Goal: Information Seeking & Learning: Check status

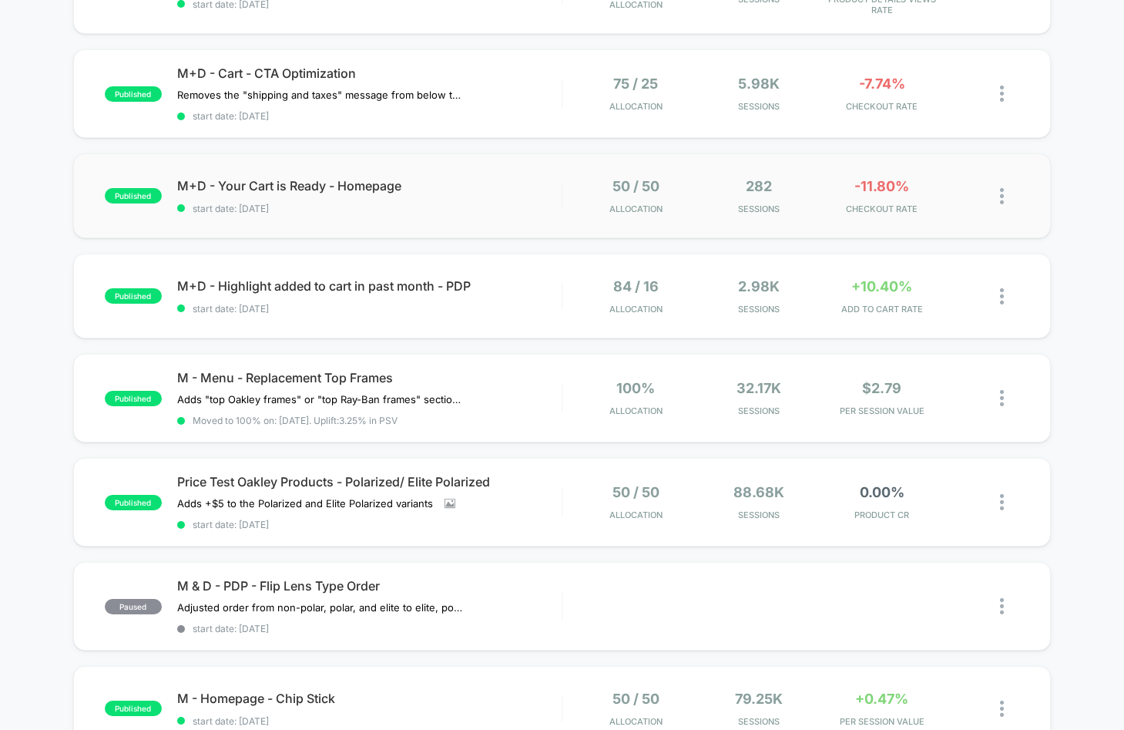
scroll to position [322, 0]
click at [576, 490] on div "50 / 50 Allocation 88.68k Sessions 0.00% PRODUCT CR" at bounding box center [790, 503] width 457 height 36
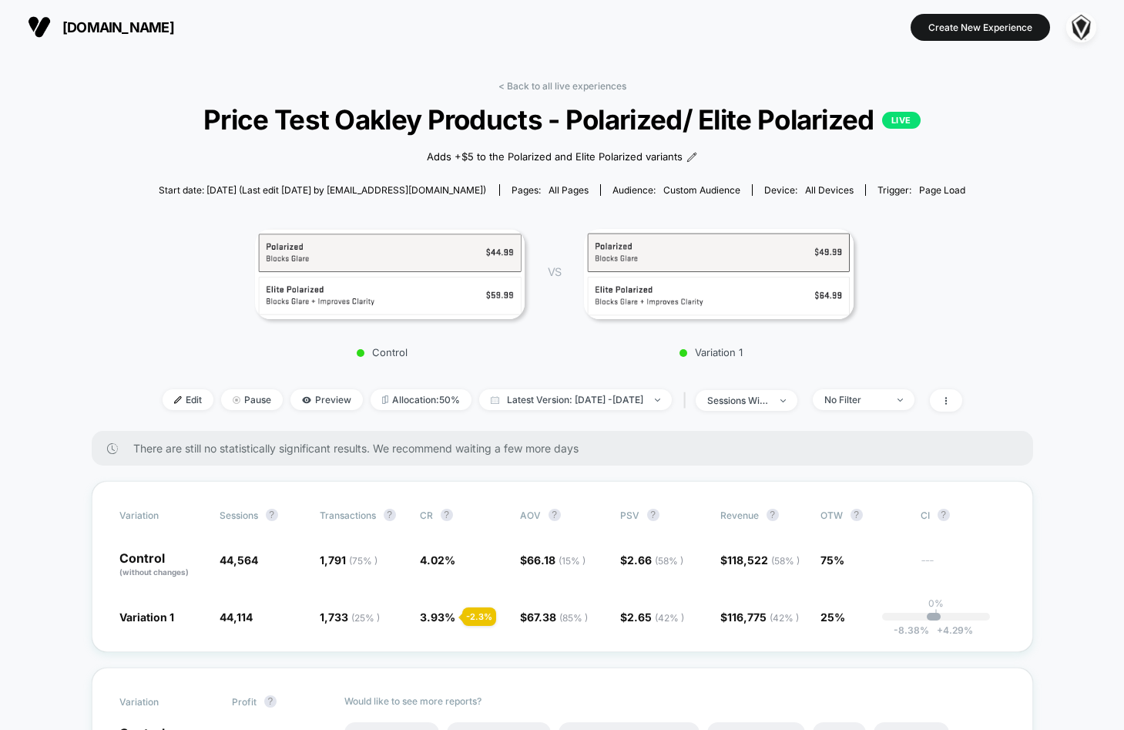
scroll to position [33, 0]
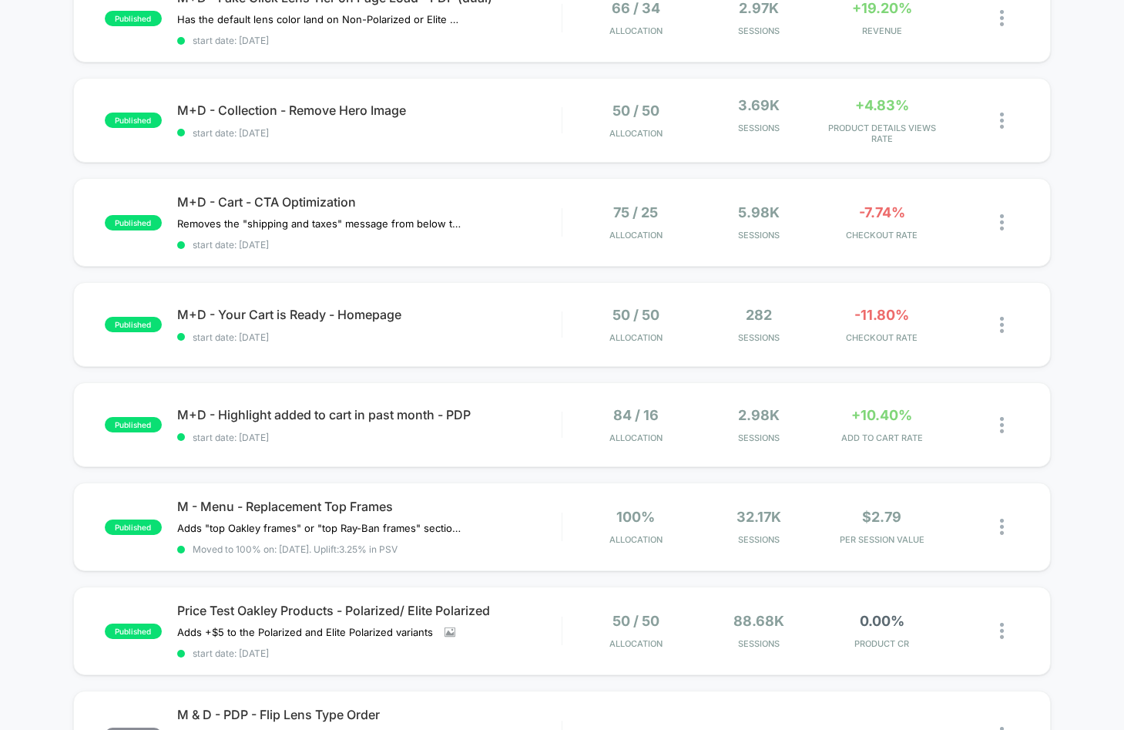
scroll to position [190, 0]
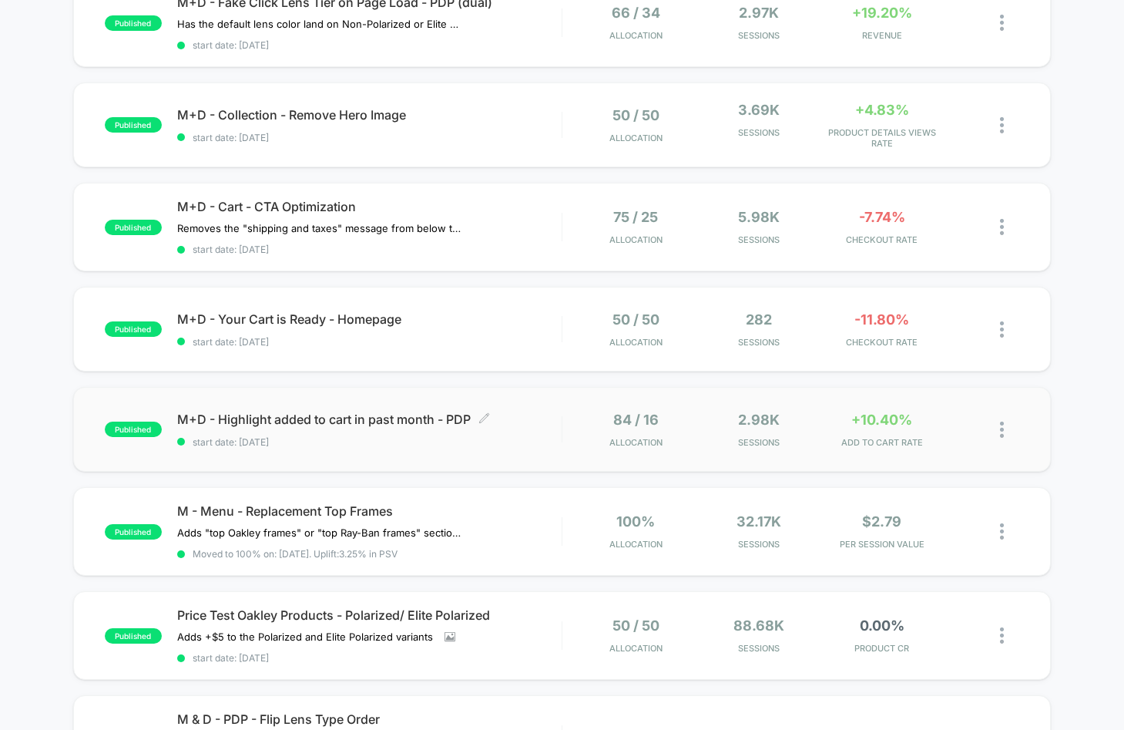
click at [562, 428] on div at bounding box center [563, 429] width 2 height 26
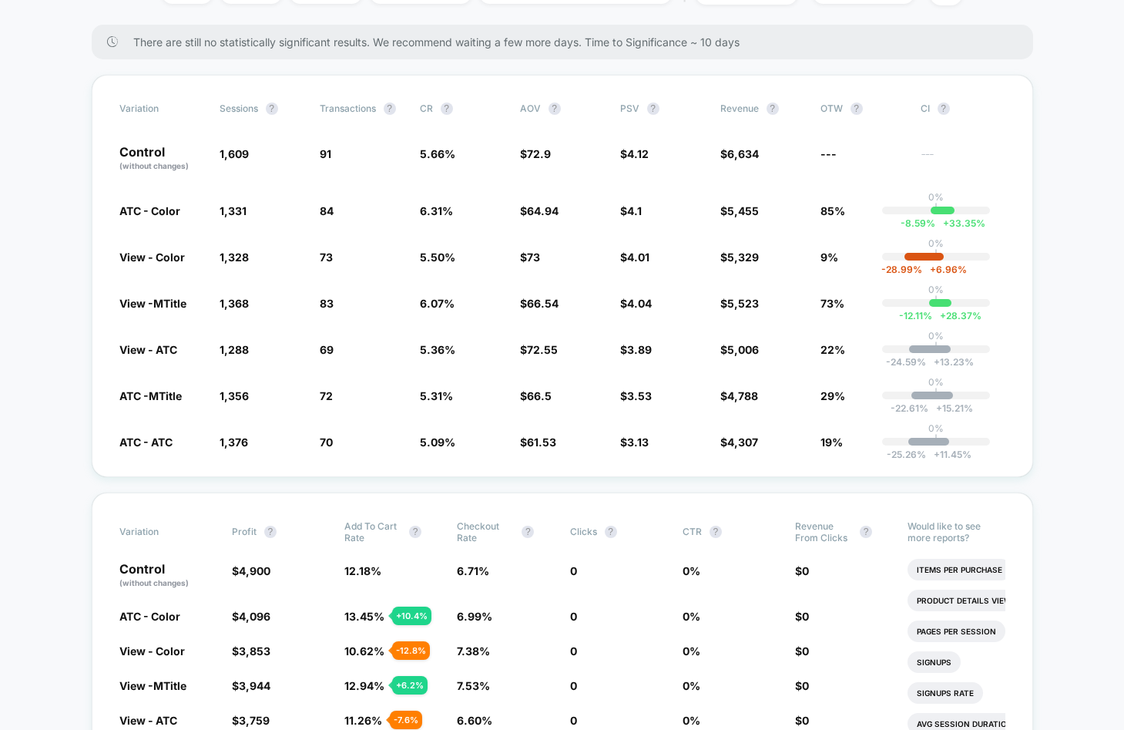
scroll to position [230, 0]
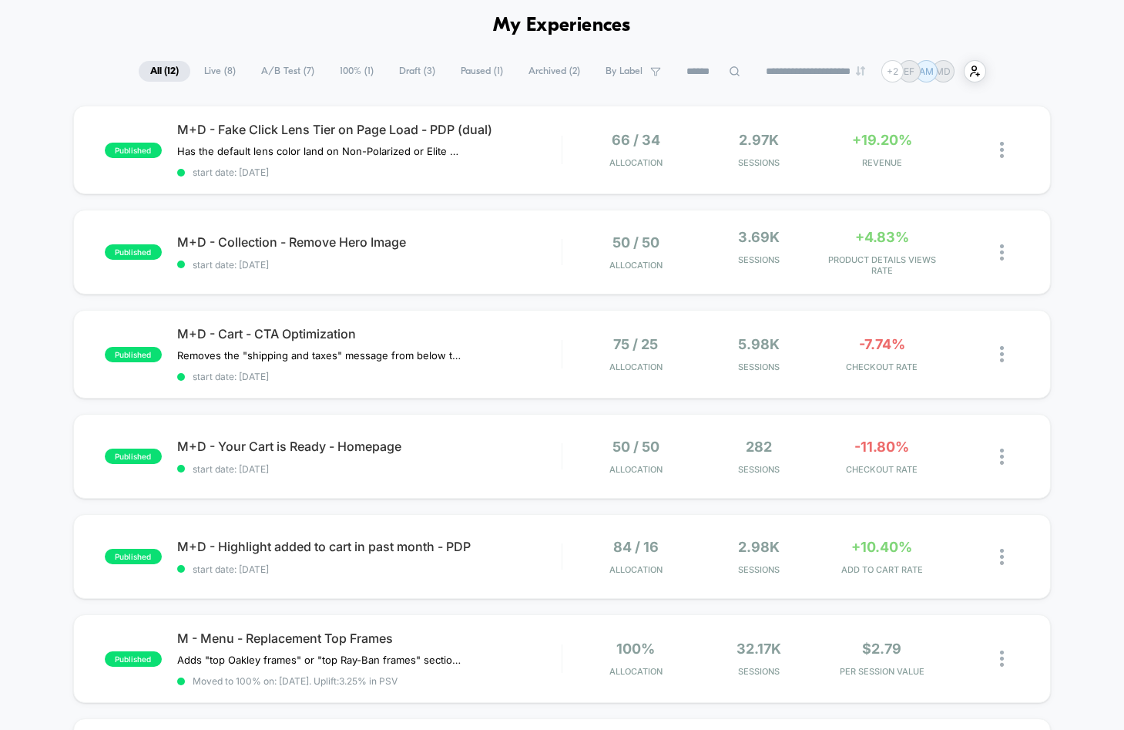
scroll to position [72, 0]
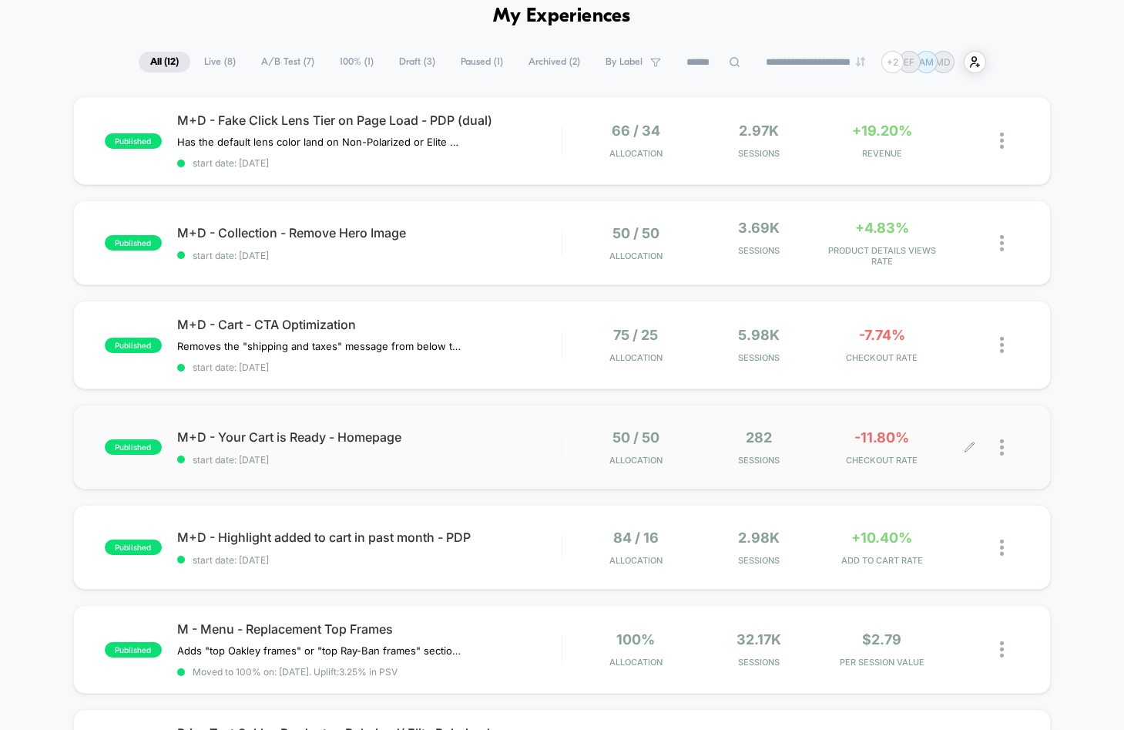
click at [562, 445] on div "50 / 50 Allocation 282 Sessions -11.80% CHECKOUT RATE" at bounding box center [790, 447] width 457 height 36
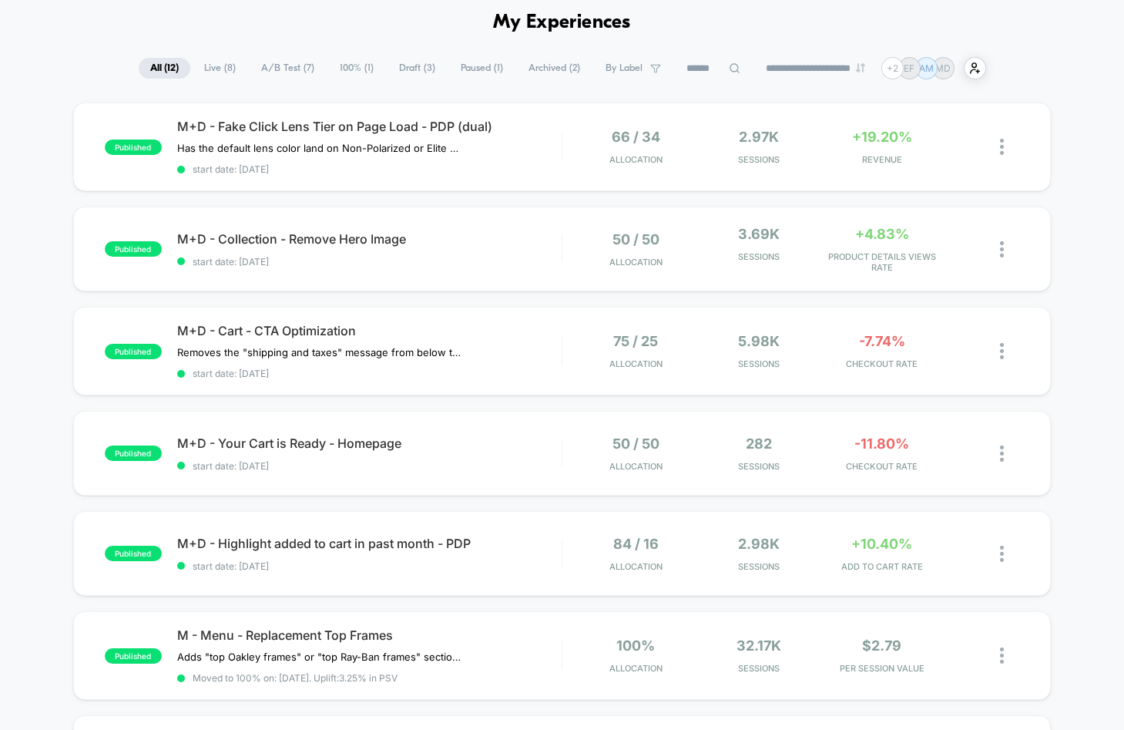
scroll to position [75, 0]
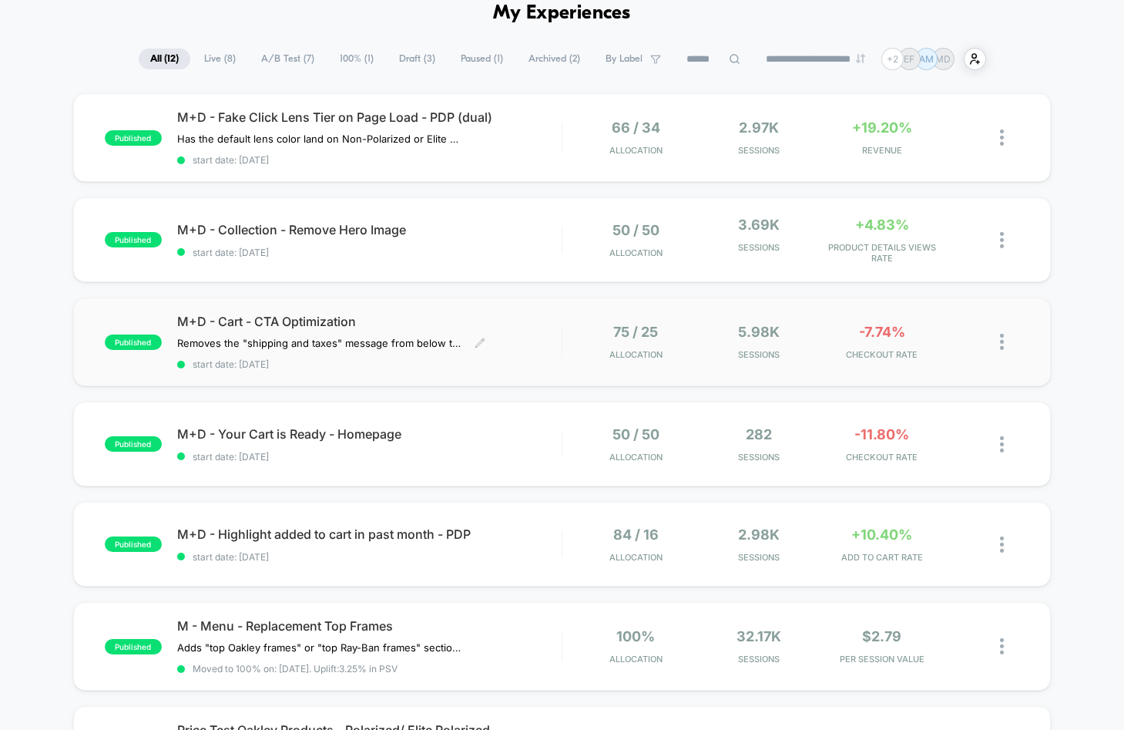
click at [540, 337] on div "M+D - Cart - CTA Optimization Removes the "shipping and taxes" message from bel…" at bounding box center [369, 342] width 384 height 56
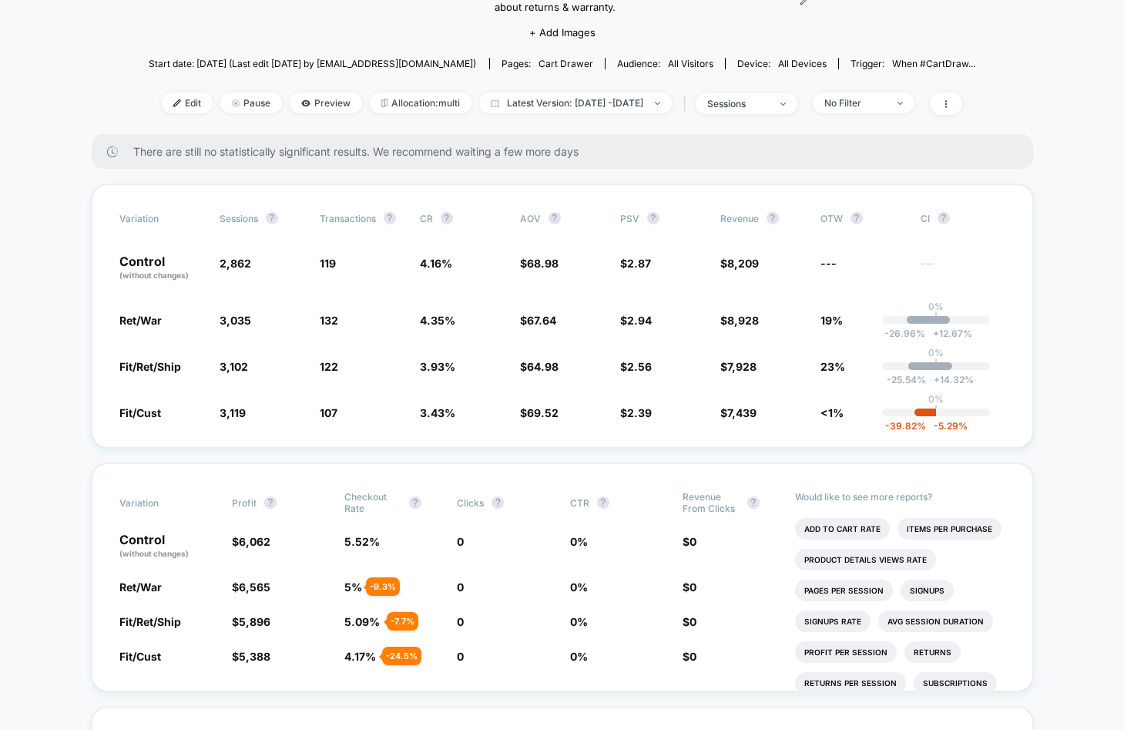
scroll to position [170, 0]
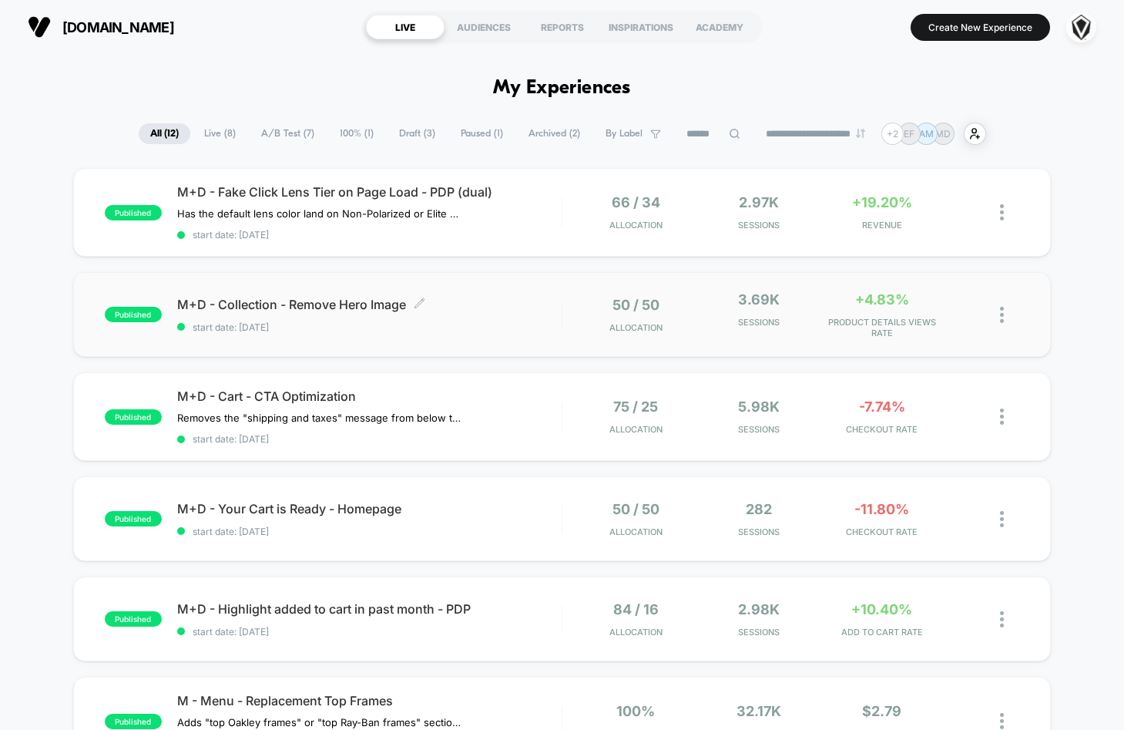
click at [560, 307] on span "M+D - Collection - Remove Hero Image Click to edit experience details" at bounding box center [369, 304] width 384 height 15
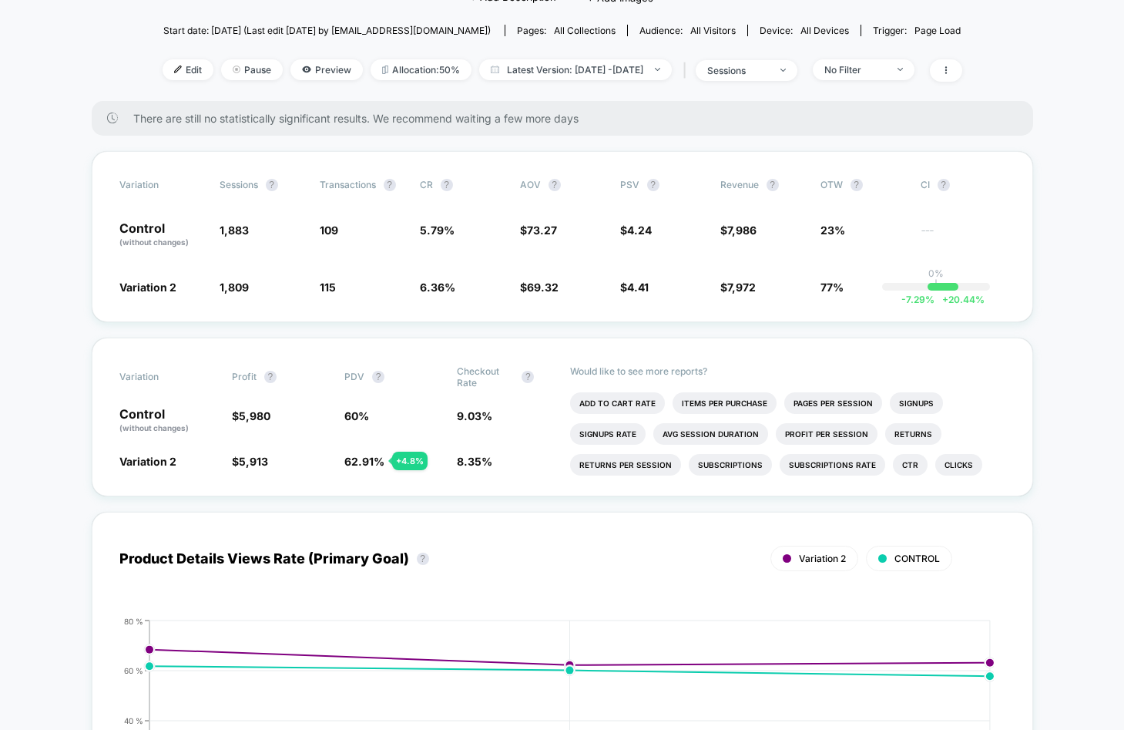
scroll to position [145, 0]
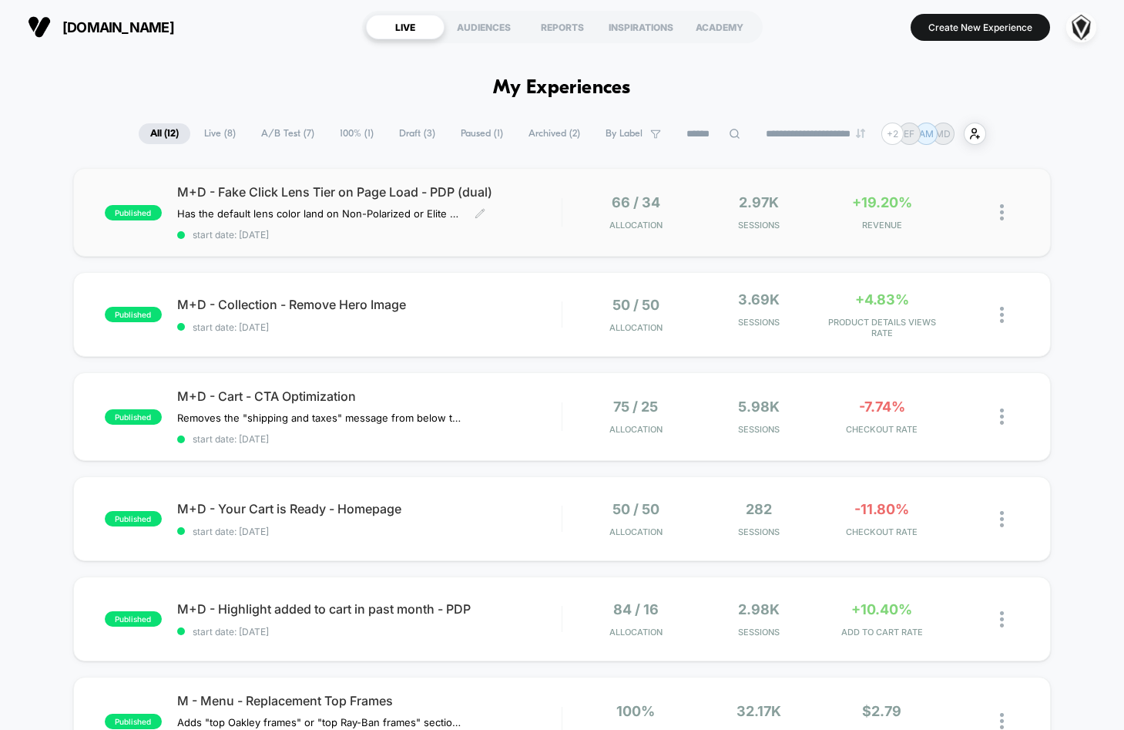
click at [553, 214] on div "M+D - Fake Click Lens Tier on Page Load - PDP (dual) Has the default lens color…" at bounding box center [369, 212] width 384 height 56
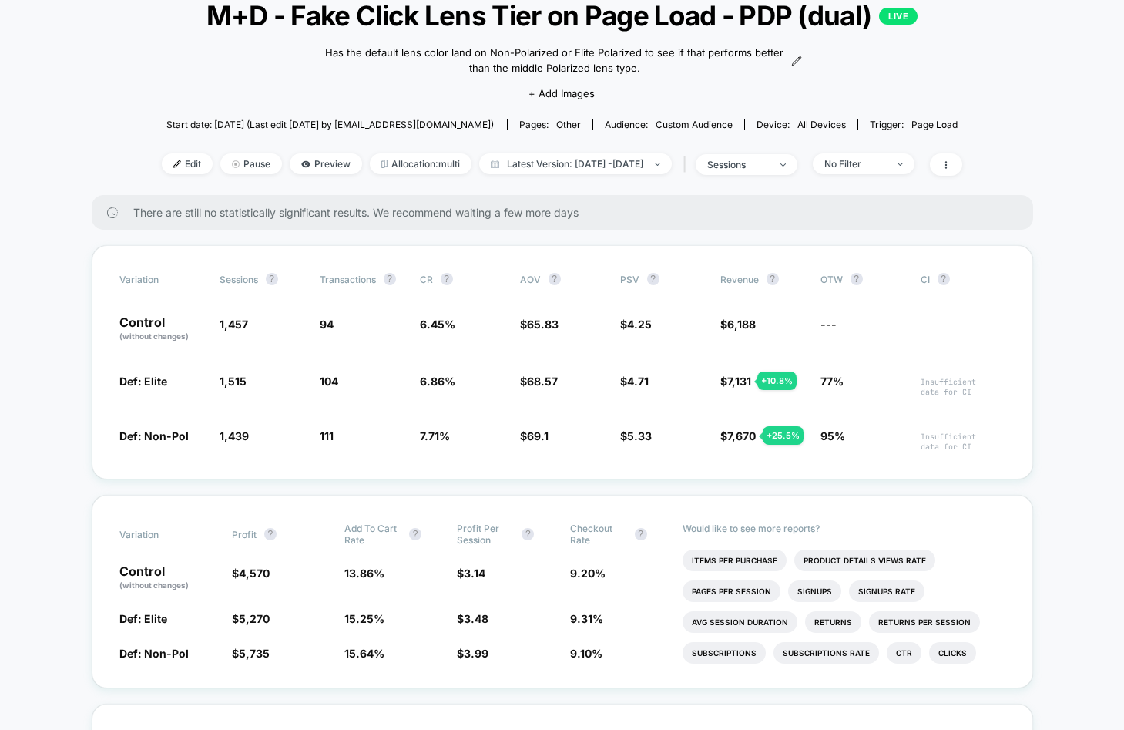
scroll to position [111, 0]
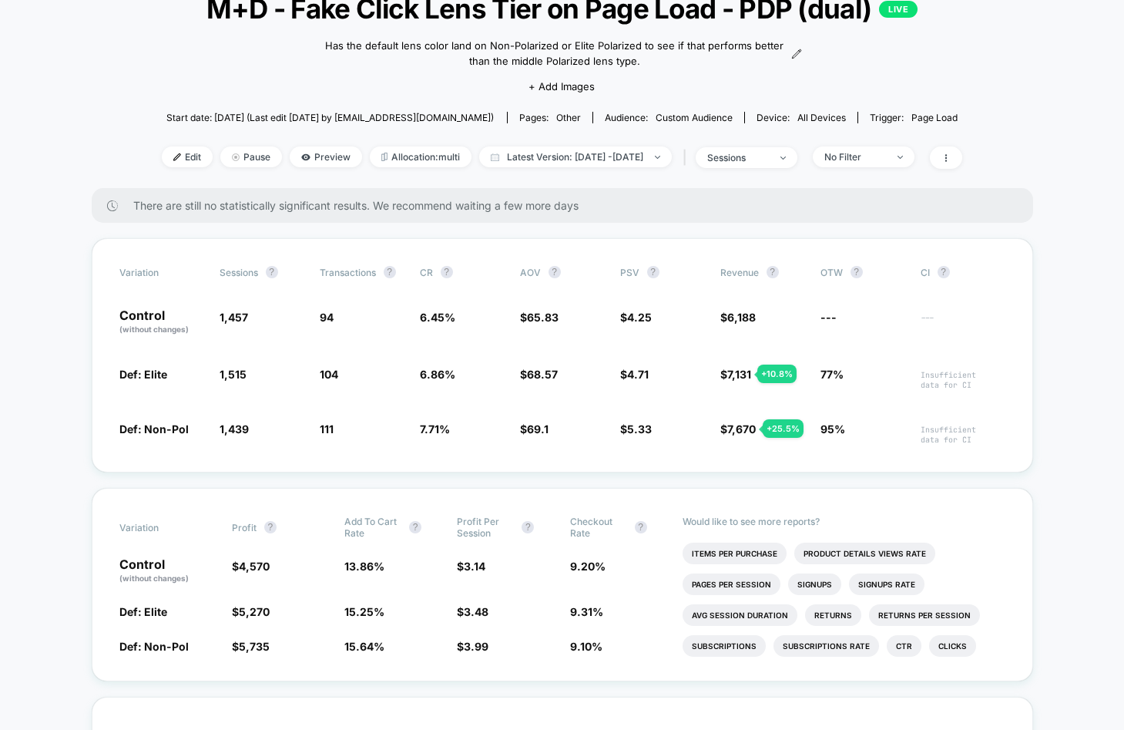
click at [324, 17] on span "M+D - Fake Click Lens Tier on Page Load - PDP (dual) LIVE" at bounding box center [562, 8] width 720 height 32
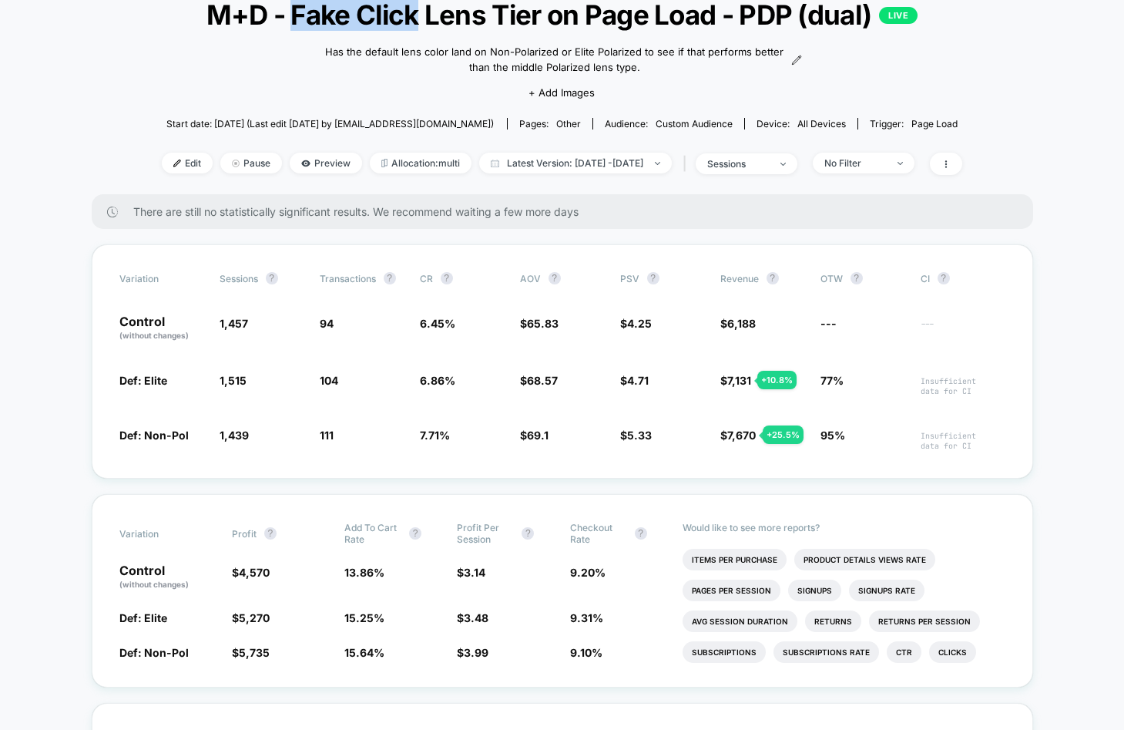
drag, startPoint x: 324, startPoint y: 17, endPoint x: 406, endPoint y: 23, distance: 82.7
click at [406, 23] on span "M+D - Fake Click Lens Tier on Page Load - PDP (dual) LIVE" at bounding box center [562, 14] width 720 height 32
copy span "Fake Click"
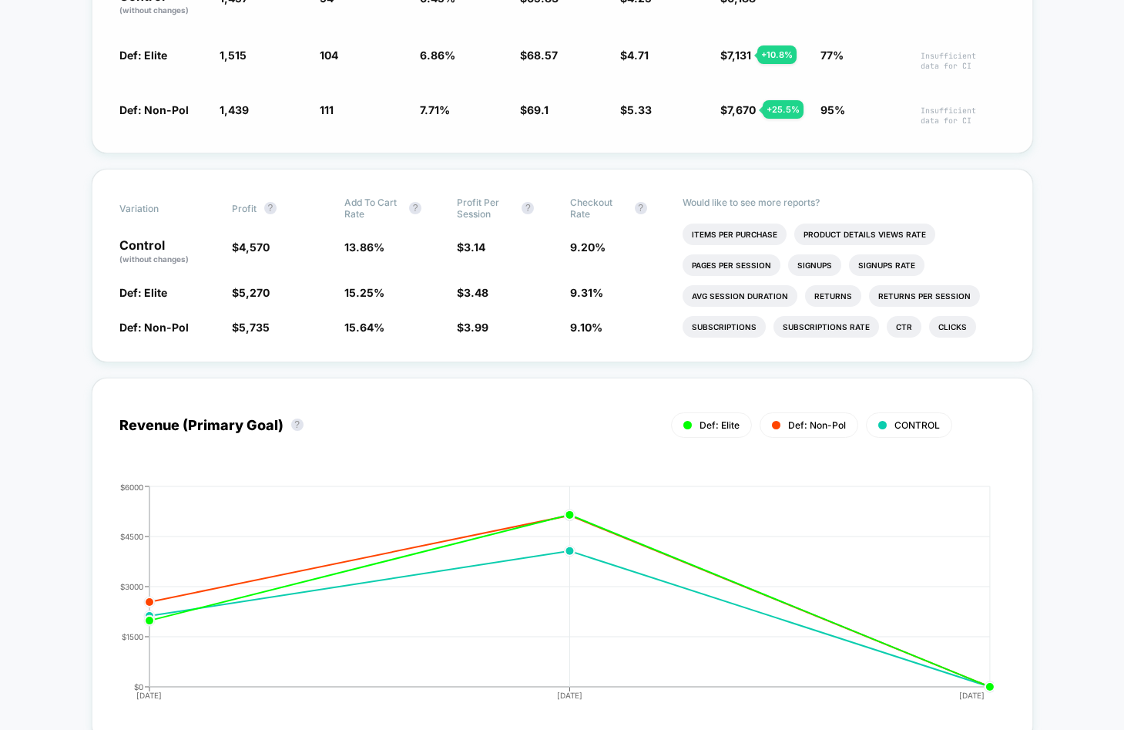
scroll to position [433, 0]
